Goal: Task Accomplishment & Management: Use online tool/utility

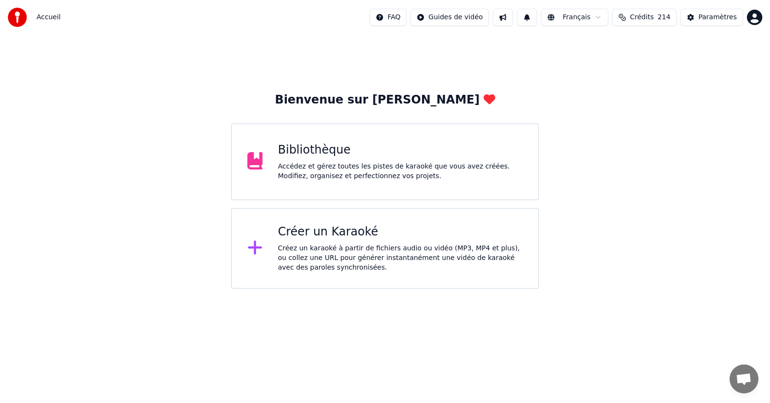
click at [376, 158] on div "Bibliothèque Accédez et gérez toutes les pistes de karaoké que vous avez créées…" at bounding box center [400, 161] width 245 height 39
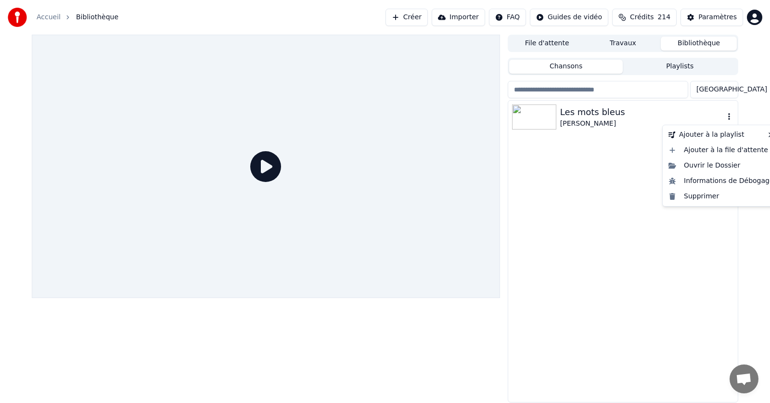
click at [731, 116] on icon "button" at bounding box center [729, 117] width 10 height 8
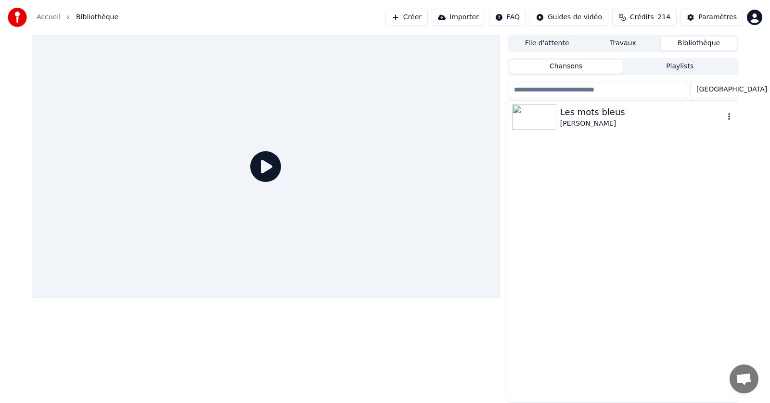
click at [731, 117] on icon "button" at bounding box center [729, 117] width 10 height 8
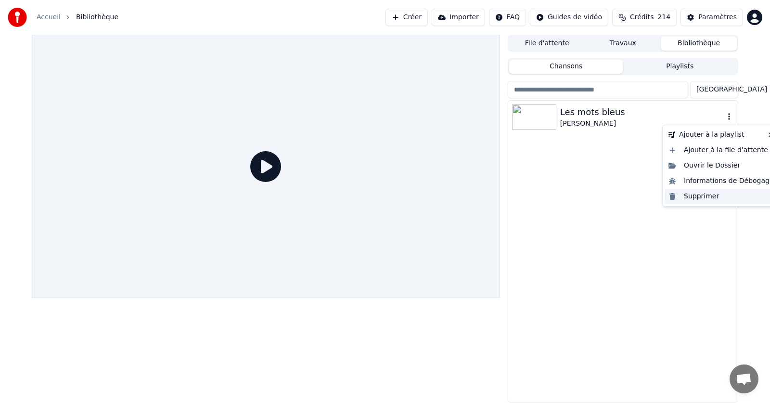
click at [699, 196] on div "Supprimer" at bounding box center [721, 196] width 113 height 15
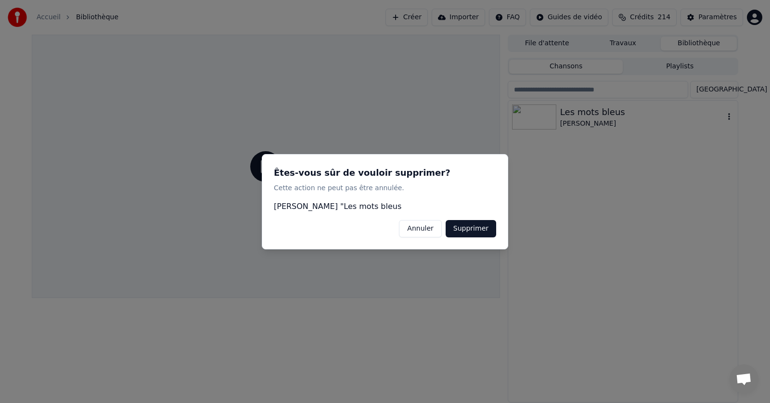
click at [469, 234] on button "Supprimer" at bounding box center [471, 227] width 51 height 17
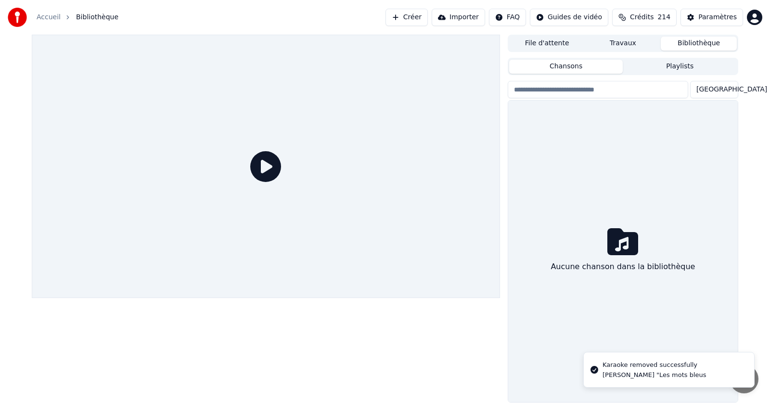
click at [42, 18] on link "Accueil" at bounding box center [49, 18] width 24 height 10
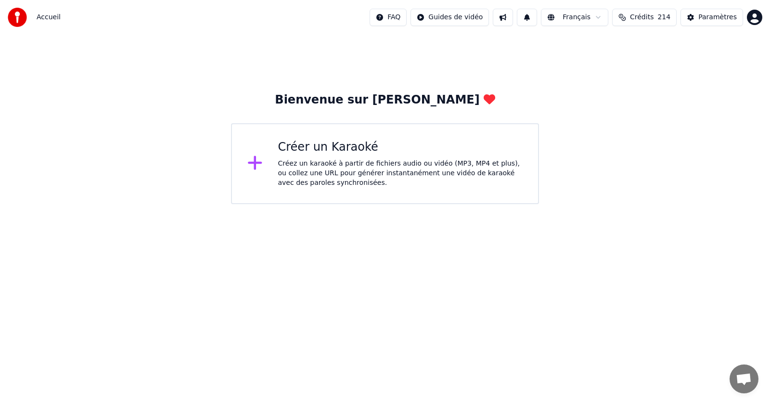
click at [310, 160] on div "Créez un karaoké à partir de fichiers audio ou vidéo (MP3, MP4 et plus), ou col…" at bounding box center [400, 173] width 245 height 29
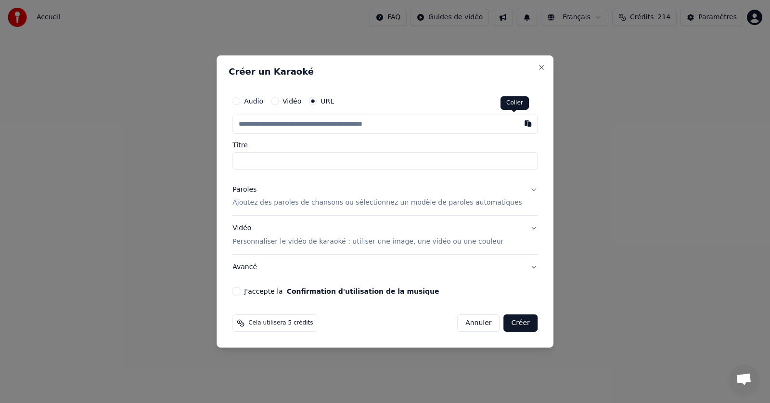
click at [518, 123] on button "button" at bounding box center [527, 123] width 19 height 17
type input "**********"
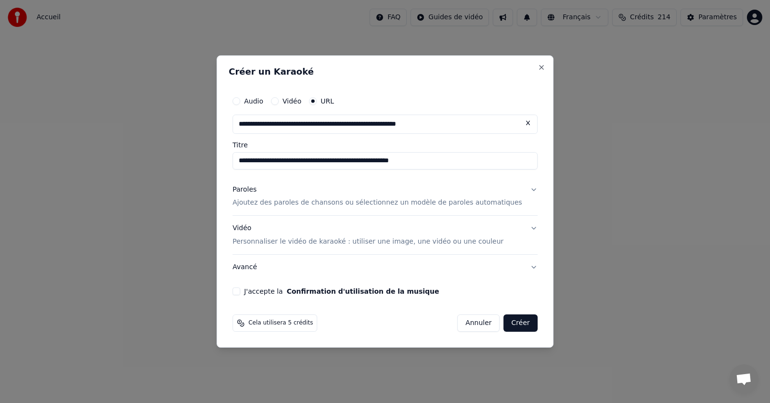
drag, startPoint x: 444, startPoint y: 162, endPoint x: 354, endPoint y: 170, distance: 90.8
click at [354, 170] on div "**********" at bounding box center [385, 194] width 313 height 212
type input "**********"
click at [306, 204] on p "Ajoutez des paroles de chansons ou sélectionnez un modèle de paroles automatiqu…" at bounding box center [377, 203] width 290 height 10
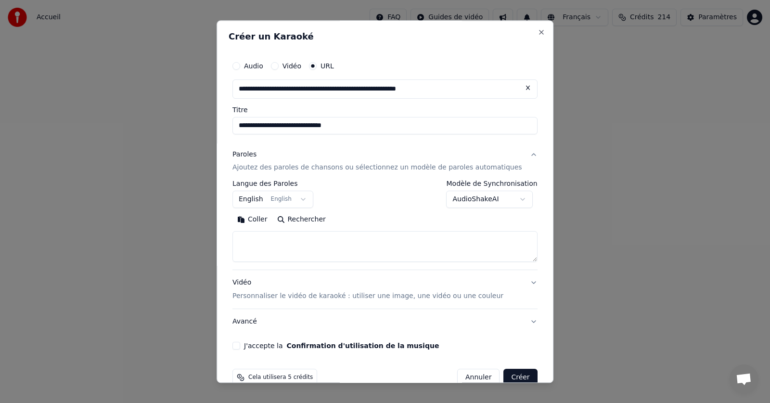
click at [307, 198] on button "English English" at bounding box center [272, 199] width 81 height 17
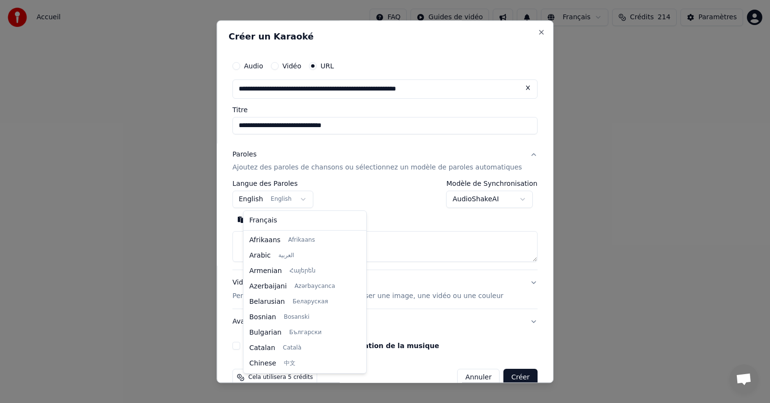
scroll to position [77, 0]
select select "**"
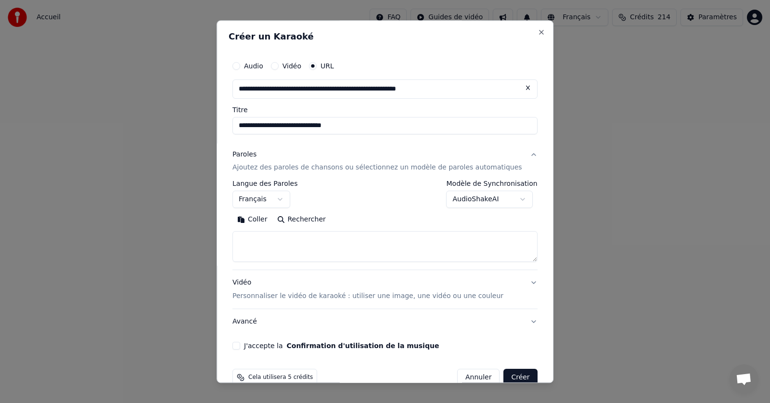
click at [270, 218] on button "Coller" at bounding box center [252, 219] width 40 height 15
click at [240, 346] on button "J'accepte la Confirmation d'utilisation de la musique" at bounding box center [236, 346] width 8 height 8
click at [504, 373] on button "Créer" at bounding box center [521, 377] width 34 height 17
type textarea "**********"
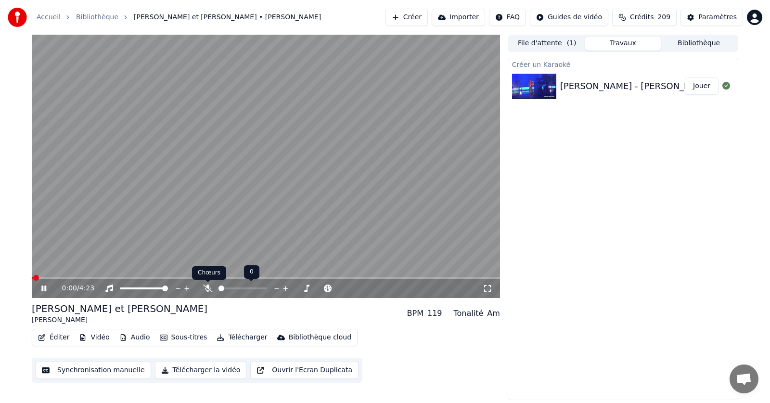
click at [209, 289] on icon at bounding box center [208, 288] width 10 height 8
click at [46, 286] on icon at bounding box center [43, 288] width 5 height 6
click at [34, 275] on span at bounding box center [37, 278] width 6 height 6
click at [43, 290] on icon at bounding box center [44, 288] width 6 height 7
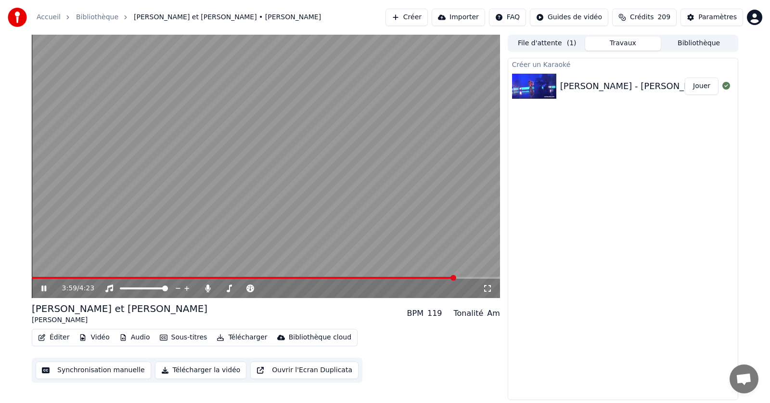
click at [44, 285] on icon at bounding box center [50, 288] width 23 height 8
click at [32, 281] on span at bounding box center [35, 278] width 6 height 6
click at [57, 335] on button "Éditer" at bounding box center [53, 337] width 39 height 13
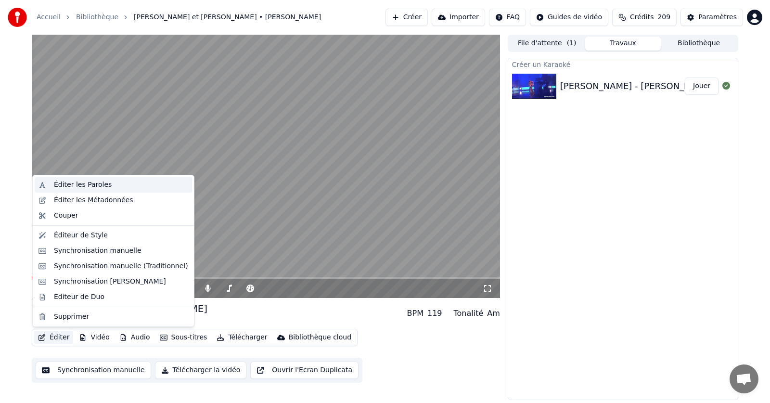
click at [74, 186] on div "Éditer les Paroles" at bounding box center [83, 185] width 58 height 10
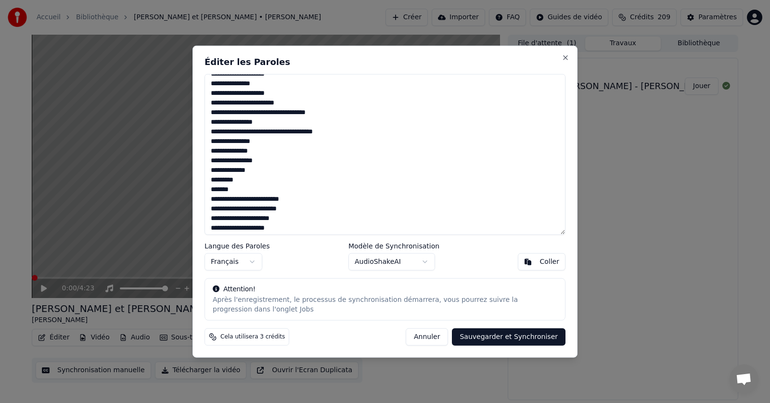
scroll to position [261, 0]
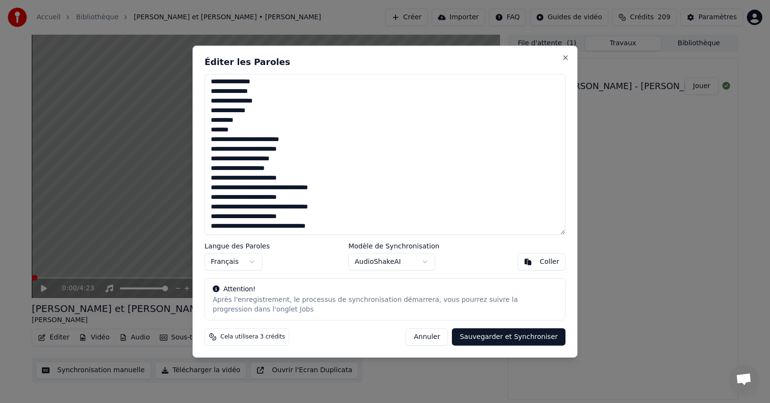
drag, startPoint x: 208, startPoint y: 84, endPoint x: 333, endPoint y: 235, distance: 195.9
click at [333, 235] on div "**********" at bounding box center [385, 201] width 385 height 312
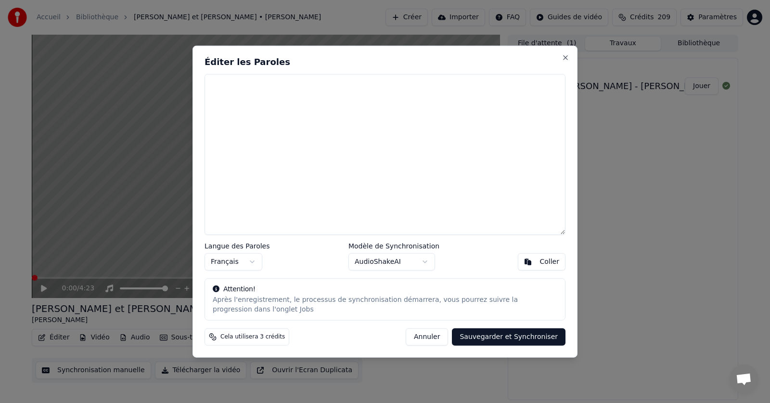
scroll to position [0, 0]
click at [553, 262] on div "Coller" at bounding box center [550, 262] width 20 height 10
type textarea "**********"
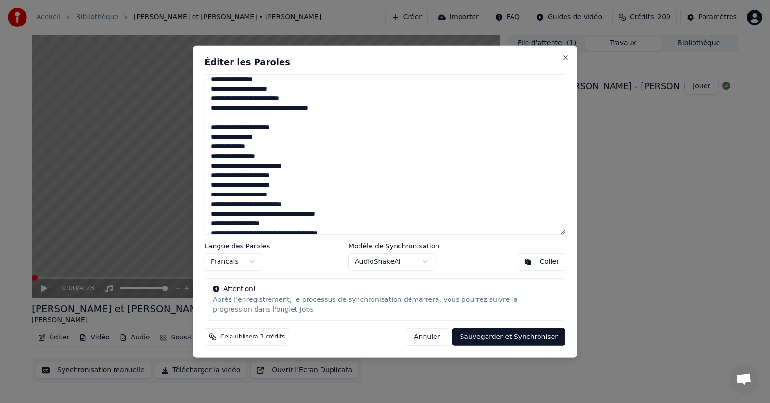
scroll to position [242, 0]
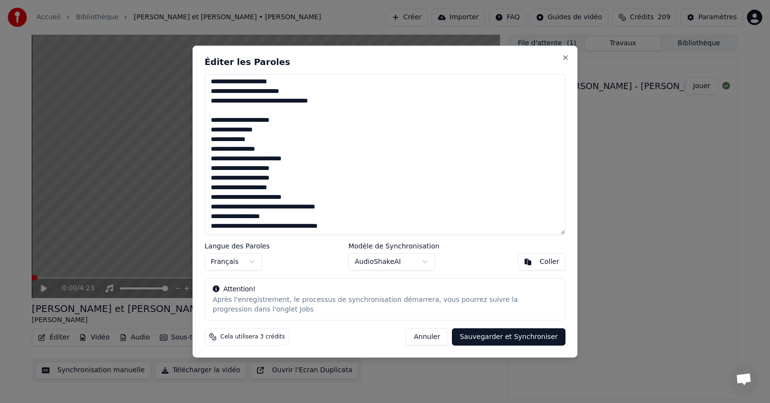
drag, startPoint x: 210, startPoint y: 93, endPoint x: 348, endPoint y: 230, distance: 194.3
click at [348, 230] on textarea "**********" at bounding box center [385, 154] width 361 height 161
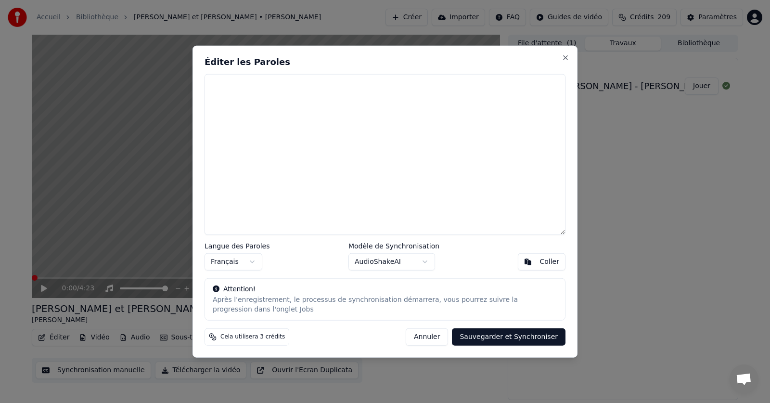
scroll to position [0, 0]
click at [553, 261] on div "Coller" at bounding box center [550, 262] width 20 height 10
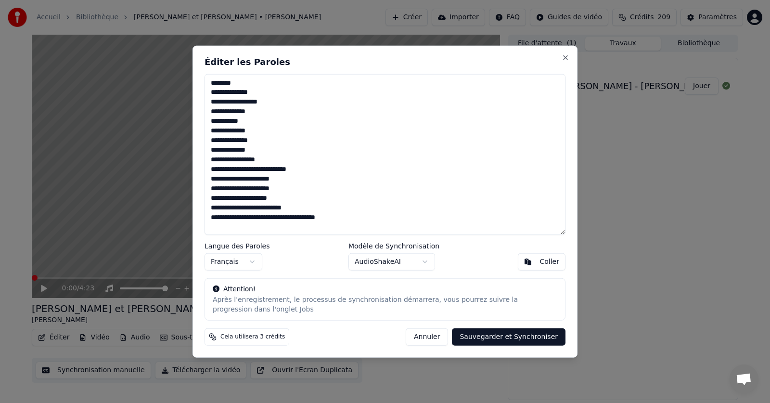
click at [507, 335] on button "Sauvegarder et Synchroniser" at bounding box center [509, 336] width 114 height 17
type textarea "**********"
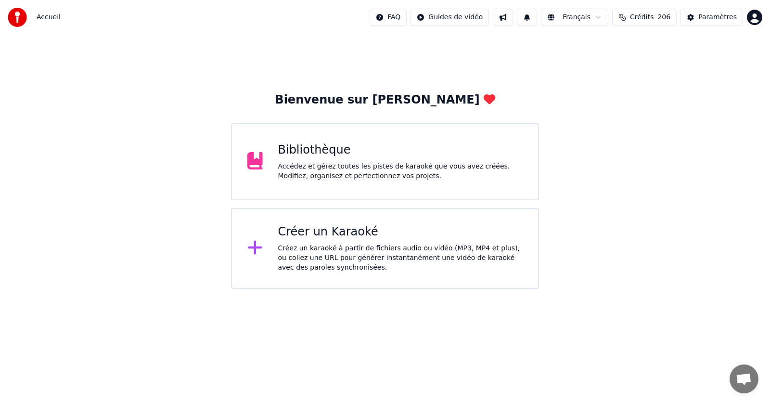
click at [346, 154] on div "Bibliothèque" at bounding box center [400, 149] width 245 height 15
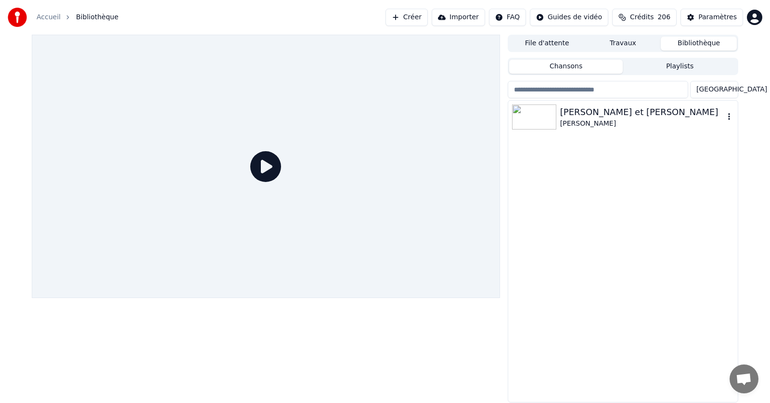
click at [540, 116] on img at bounding box center [534, 116] width 44 height 25
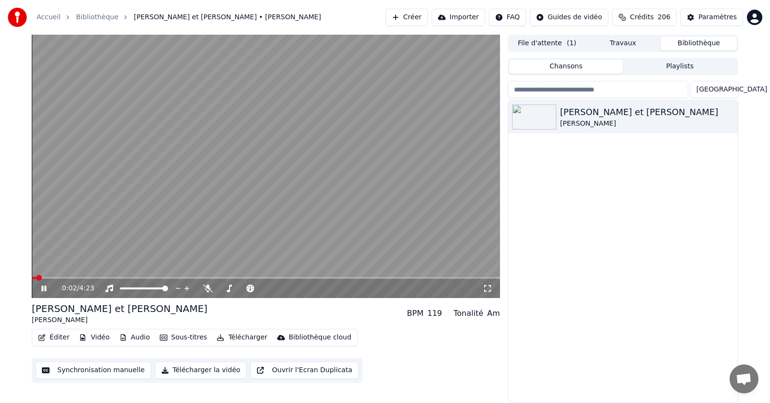
click at [43, 290] on icon at bounding box center [43, 288] width 5 height 6
click at [32, 279] on span at bounding box center [35, 278] width 6 height 6
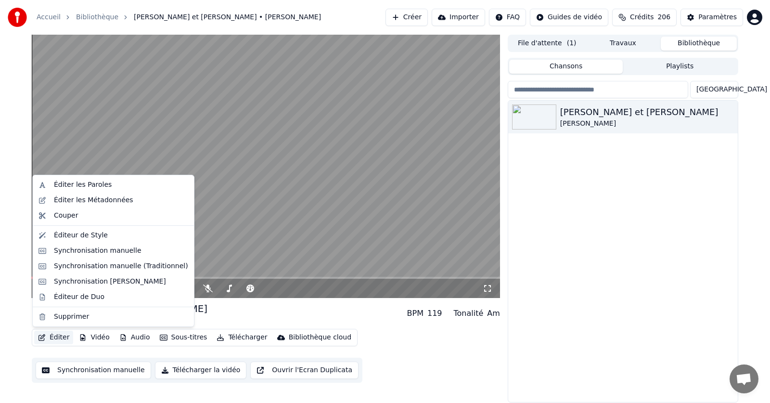
click at [54, 337] on button "Éditer" at bounding box center [53, 337] width 39 height 13
click at [79, 185] on div "Éditer les Paroles" at bounding box center [83, 185] width 58 height 10
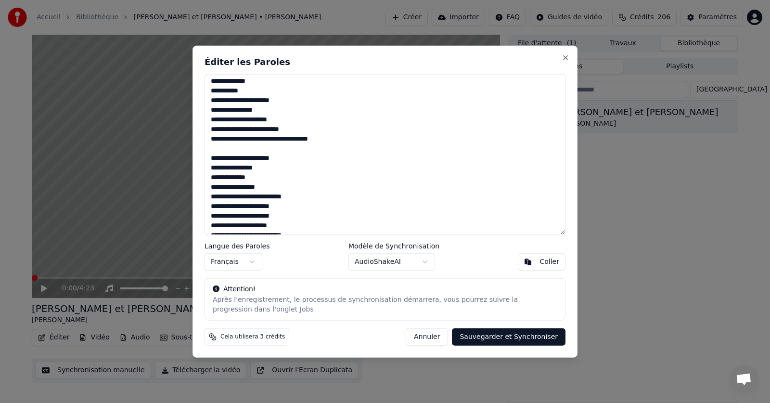
scroll to position [242, 0]
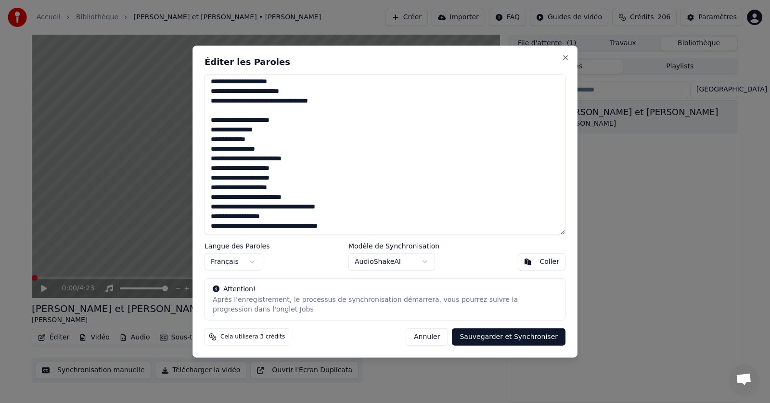
drag, startPoint x: 209, startPoint y: 81, endPoint x: 355, endPoint y: 232, distance: 210.0
click at [355, 232] on textarea "**********" at bounding box center [385, 154] width 361 height 161
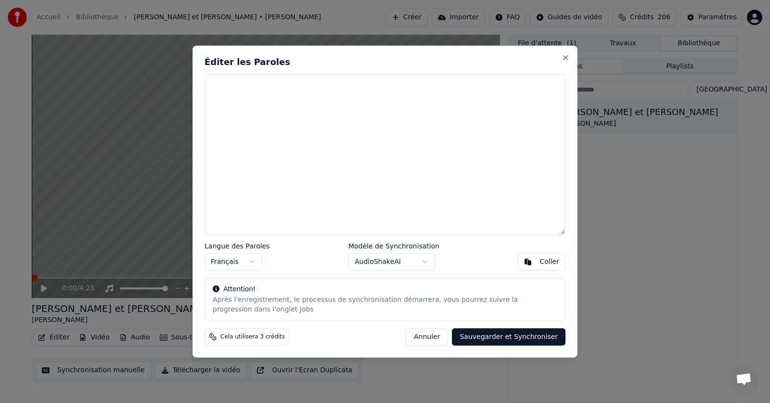
scroll to position [0, 0]
click at [554, 261] on div "Coller" at bounding box center [550, 262] width 20 height 10
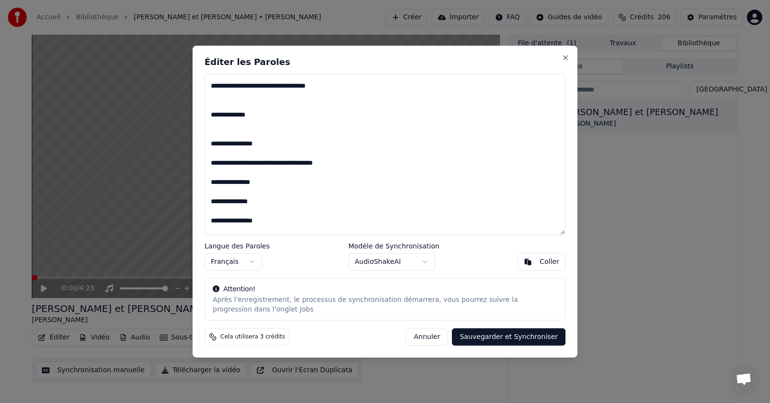
scroll to position [433, 0]
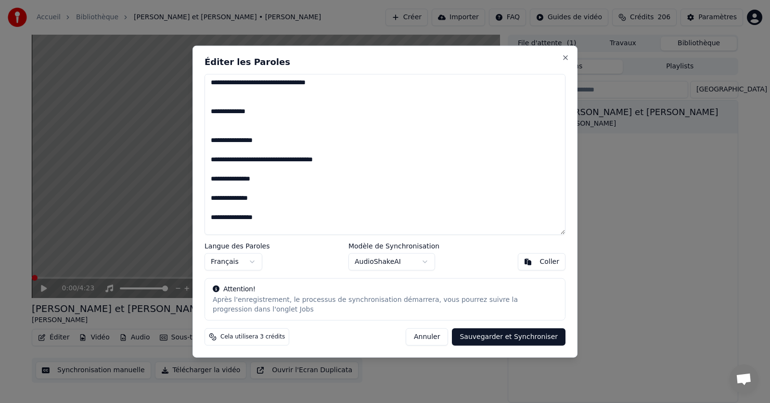
drag, startPoint x: 256, startPoint y: 111, endPoint x: 214, endPoint y: 112, distance: 41.4
click at [216, 112] on textarea at bounding box center [385, 154] width 361 height 161
click at [263, 107] on textarea at bounding box center [385, 154] width 361 height 161
click at [284, 111] on textarea at bounding box center [385, 154] width 361 height 161
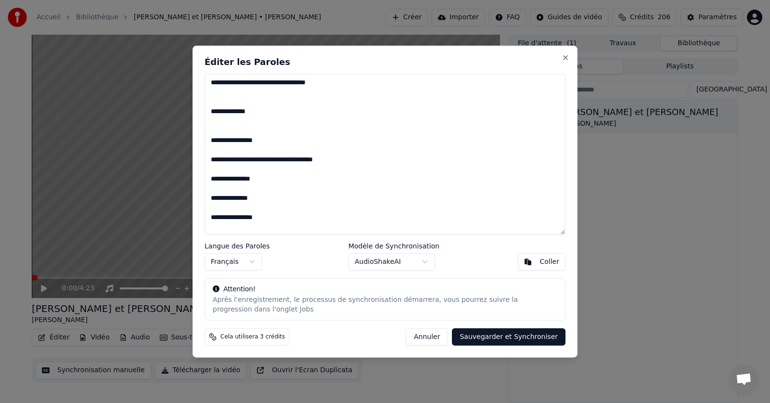
drag, startPoint x: 260, startPoint y: 110, endPoint x: 210, endPoint y: 109, distance: 49.6
click at [210, 109] on textarea at bounding box center [385, 154] width 361 height 161
click at [210, 138] on textarea at bounding box center [385, 154] width 361 height 161
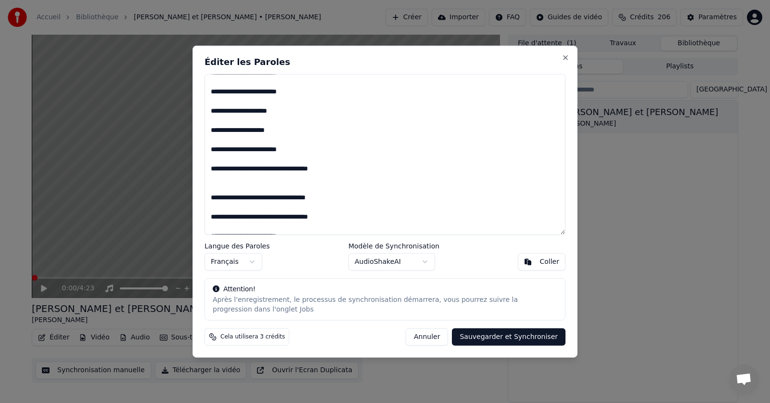
scroll to position [656, 0]
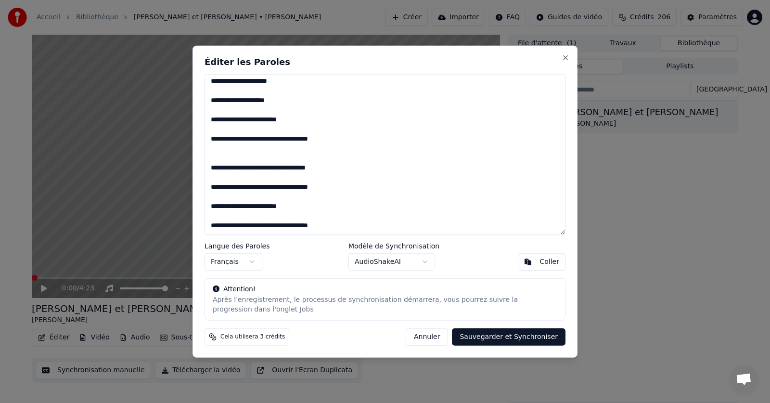
drag, startPoint x: 283, startPoint y: 167, endPoint x: 251, endPoint y: 167, distance: 31.8
click at [251, 167] on textarea at bounding box center [385, 154] width 361 height 161
type textarea "**********"
drag, startPoint x: 210, startPoint y: 81, endPoint x: 373, endPoint y: 239, distance: 226.7
click at [340, 242] on div "Éditer les Paroles Langue des Paroles Français Modèle de Synchronisation AudioS…" at bounding box center [385, 201] width 385 height 312
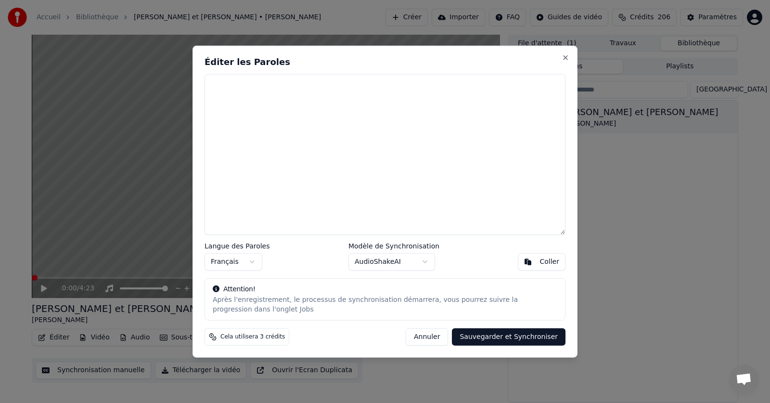
scroll to position [0, 0]
click at [554, 258] on div "Coller" at bounding box center [550, 262] width 20 height 10
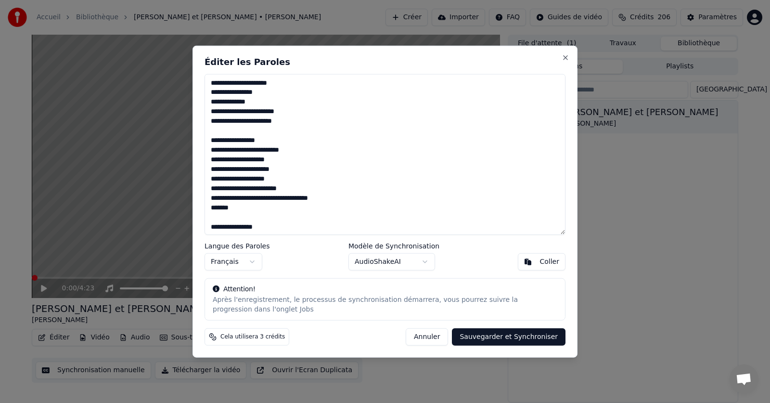
click at [512, 338] on button "Sauvegarder et Synchroniser" at bounding box center [509, 336] width 114 height 17
type textarea "**********"
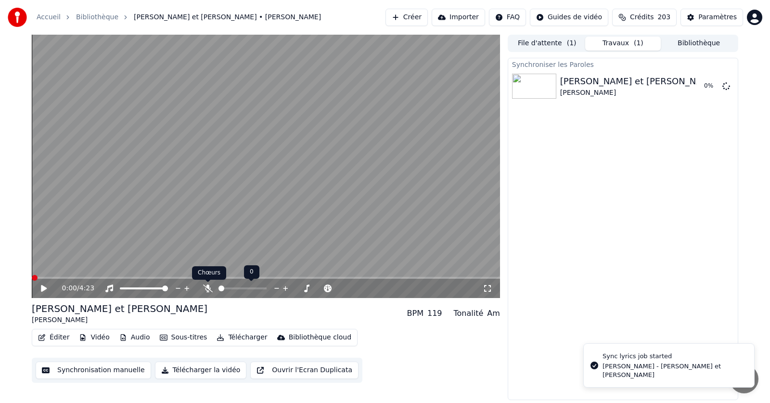
click at [207, 287] on icon at bounding box center [208, 288] width 10 height 8
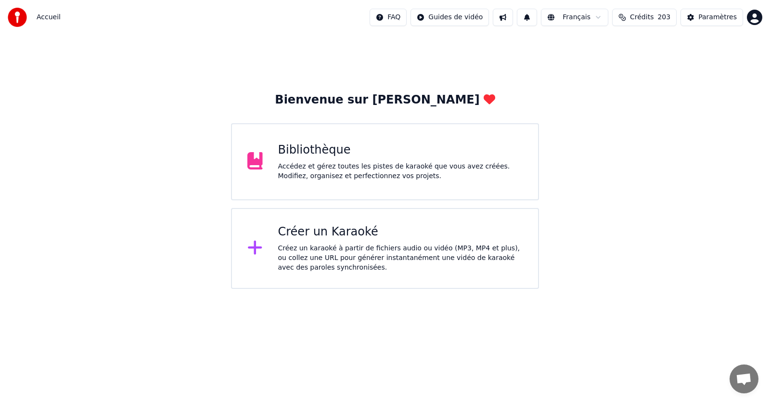
click at [326, 149] on div "Bibliothèque" at bounding box center [400, 149] width 245 height 15
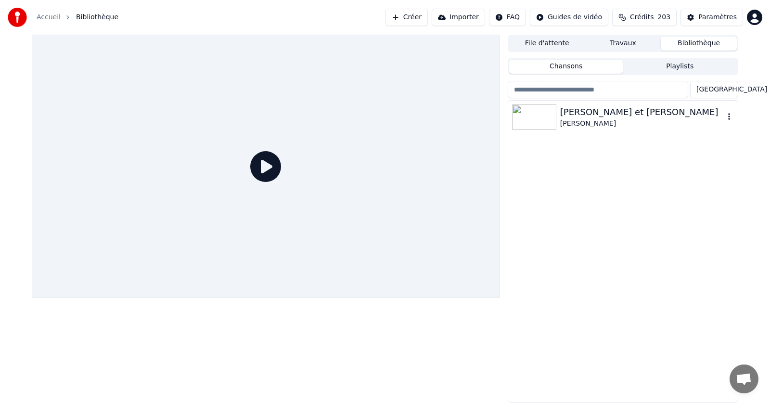
click at [728, 119] on icon "button" at bounding box center [729, 117] width 10 height 8
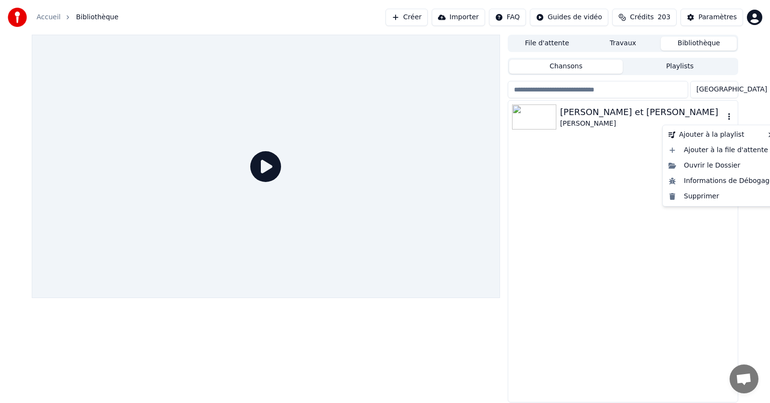
click at [728, 117] on icon "button" at bounding box center [729, 117] width 10 height 8
click at [700, 195] on div "Supprimer" at bounding box center [721, 196] width 113 height 15
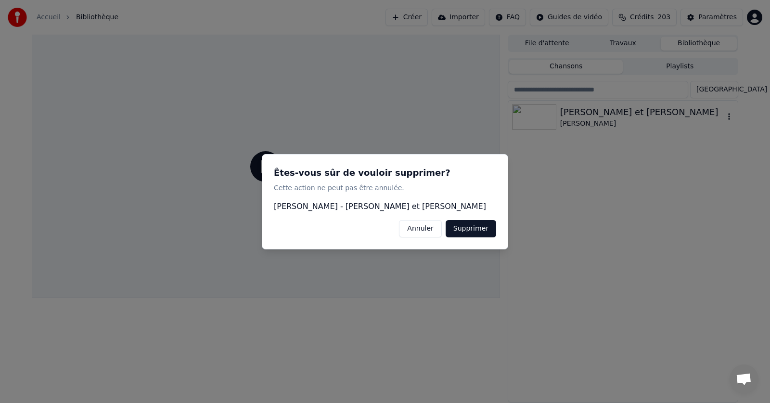
click at [483, 229] on button "Supprimer" at bounding box center [471, 227] width 51 height 17
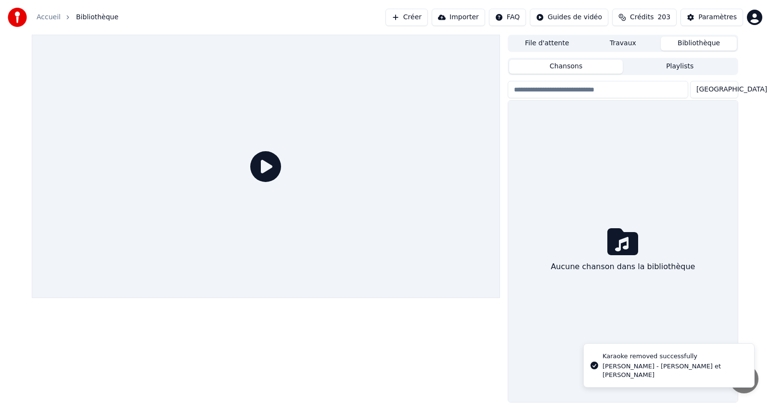
click at [46, 16] on link "Accueil" at bounding box center [49, 18] width 24 height 10
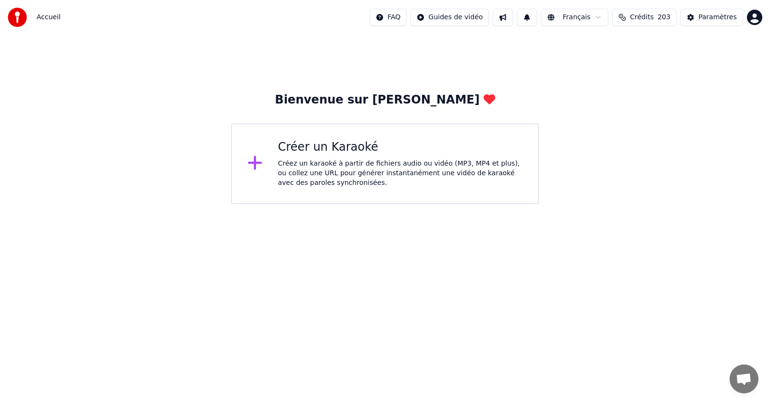
click at [348, 163] on div "Créez un karaoké à partir de fichiers audio ou vidéo (MP3, MP4 et plus), ou col…" at bounding box center [400, 173] width 245 height 29
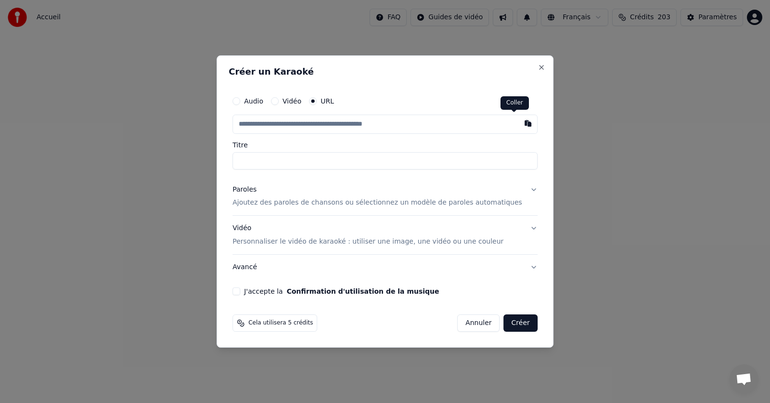
click at [518, 122] on button "button" at bounding box center [527, 123] width 19 height 17
type input "**********"
click at [353, 205] on p "Ajoutez des paroles de chansons ou sélectionnez un modèle de paroles automatiqu…" at bounding box center [377, 203] width 290 height 10
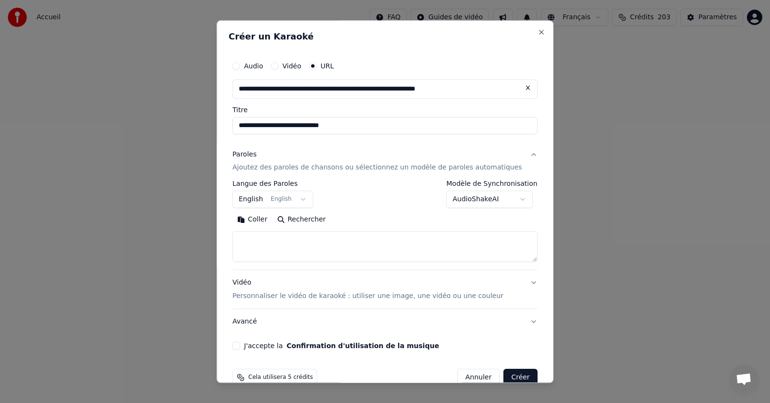
click at [310, 198] on button "English English" at bounding box center [272, 199] width 81 height 17
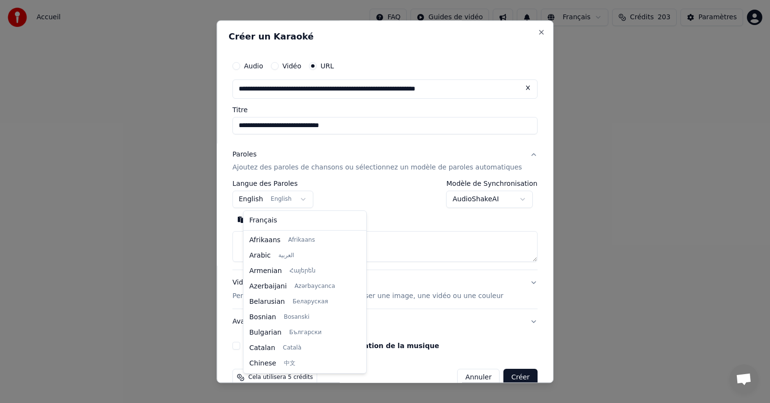
scroll to position [77, 0]
select select "**"
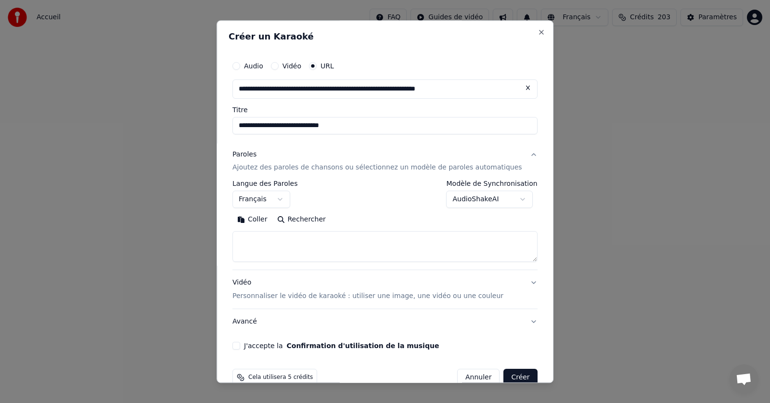
click at [264, 219] on button "Coller" at bounding box center [252, 219] width 40 height 15
click at [240, 347] on button "J'accepte la Confirmation d'utilisation de la musique" at bounding box center [236, 346] width 8 height 8
click at [504, 373] on button "Créer" at bounding box center [521, 377] width 34 height 17
type textarea "**********"
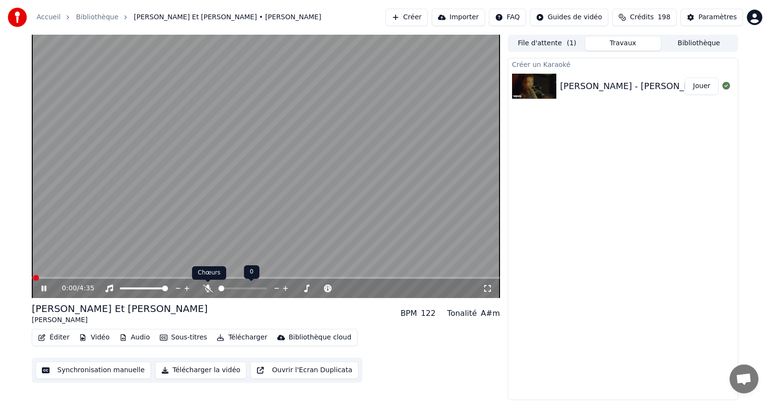
click at [205, 287] on icon at bounding box center [208, 288] width 10 height 8
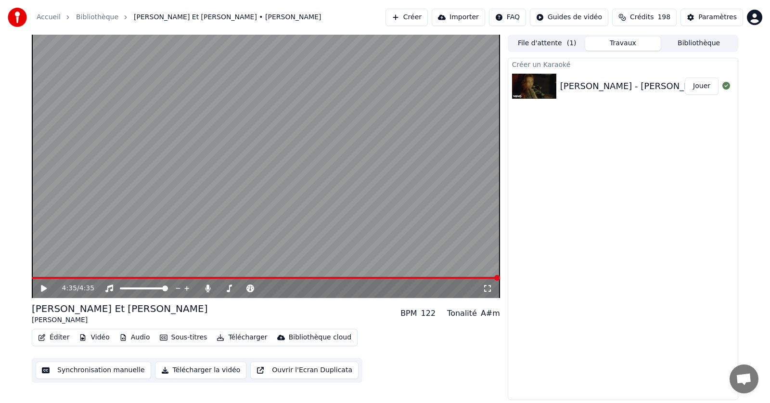
click at [234, 336] on button "Télécharger" at bounding box center [242, 337] width 58 height 13
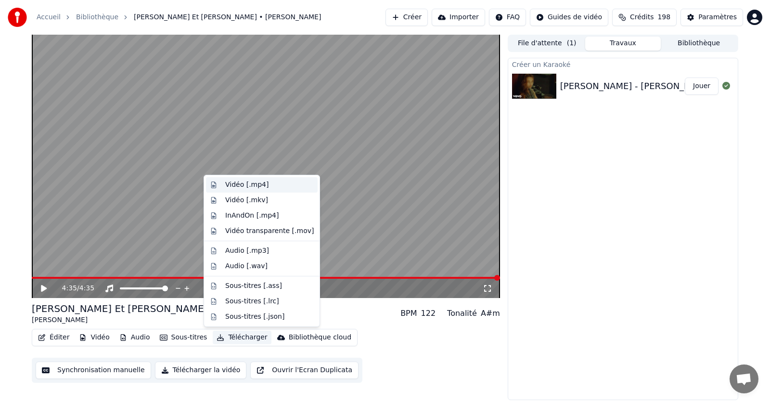
click at [240, 185] on div "Vidéo [.mp4]" at bounding box center [246, 185] width 43 height 10
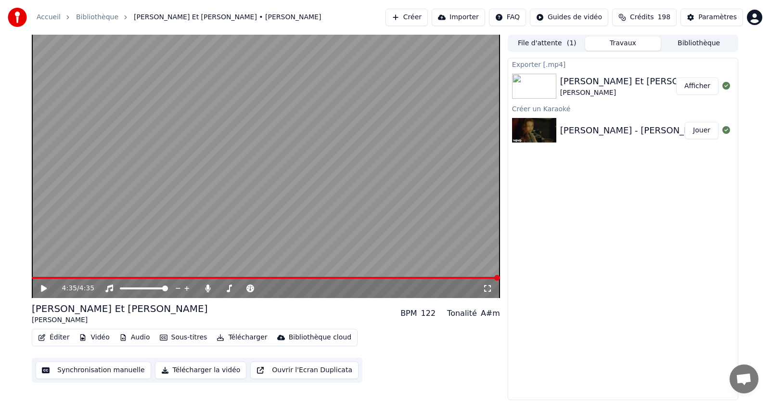
click at [699, 86] on button "Afficher" at bounding box center [697, 85] width 42 height 17
drag, startPoint x: 206, startPoint y: 287, endPoint x: 208, endPoint y: 298, distance: 11.7
click at [206, 287] on icon at bounding box center [208, 288] width 10 height 8
click at [235, 336] on button "Télécharger" at bounding box center [242, 337] width 58 height 13
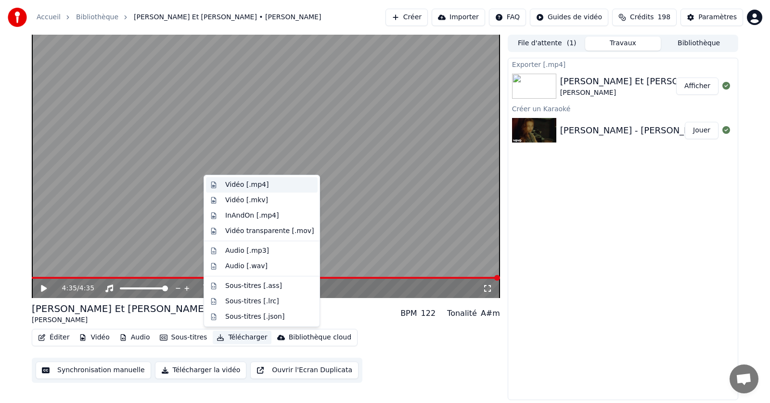
click at [237, 186] on div "Vidéo [.mp4]" at bounding box center [246, 185] width 43 height 10
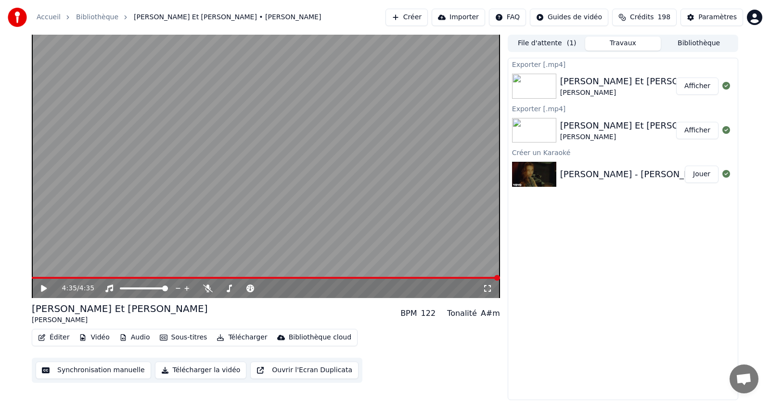
click at [699, 87] on button "Afficher" at bounding box center [697, 85] width 42 height 17
